Goal: Task Accomplishment & Management: Manage account settings

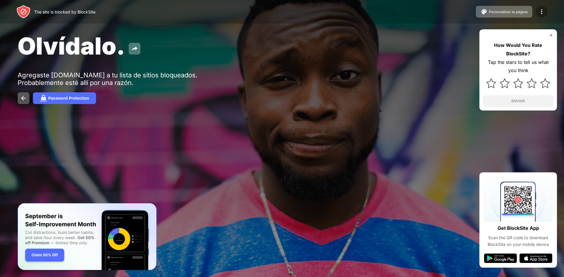
click at [542, 13] on img at bounding box center [541, 11] width 7 height 7
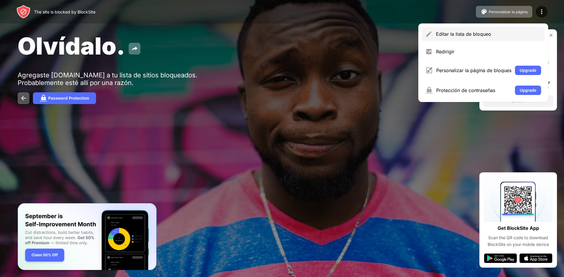
click at [491, 35] on div "Editar la lista de bloqueo" at bounding box center [488, 34] width 105 height 6
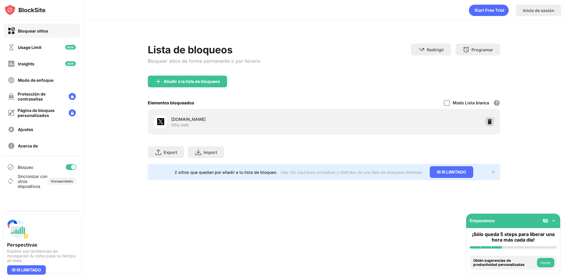
click at [490, 120] on img at bounding box center [489, 122] width 6 height 6
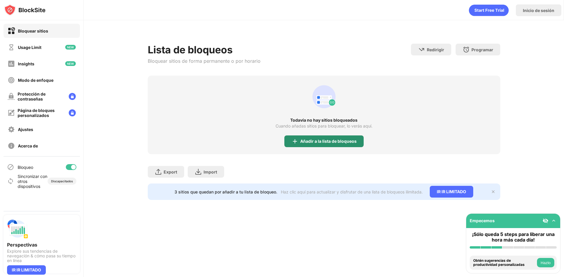
click at [293, 139] on img at bounding box center [294, 141] width 7 height 7
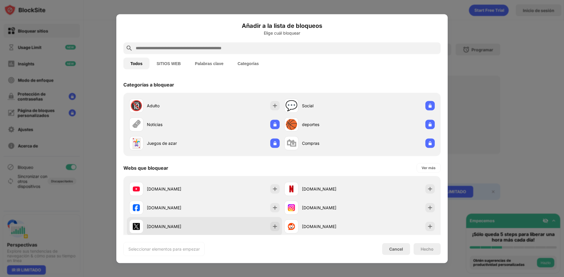
click at [194, 224] on div "[DOMAIN_NAME]" at bounding box center [176, 227] width 58 height 6
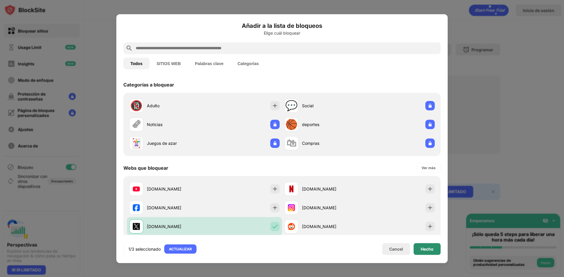
click at [426, 247] on div "Hecho" at bounding box center [426, 249] width 13 height 5
